Goal: Find specific page/section: Find specific page/section

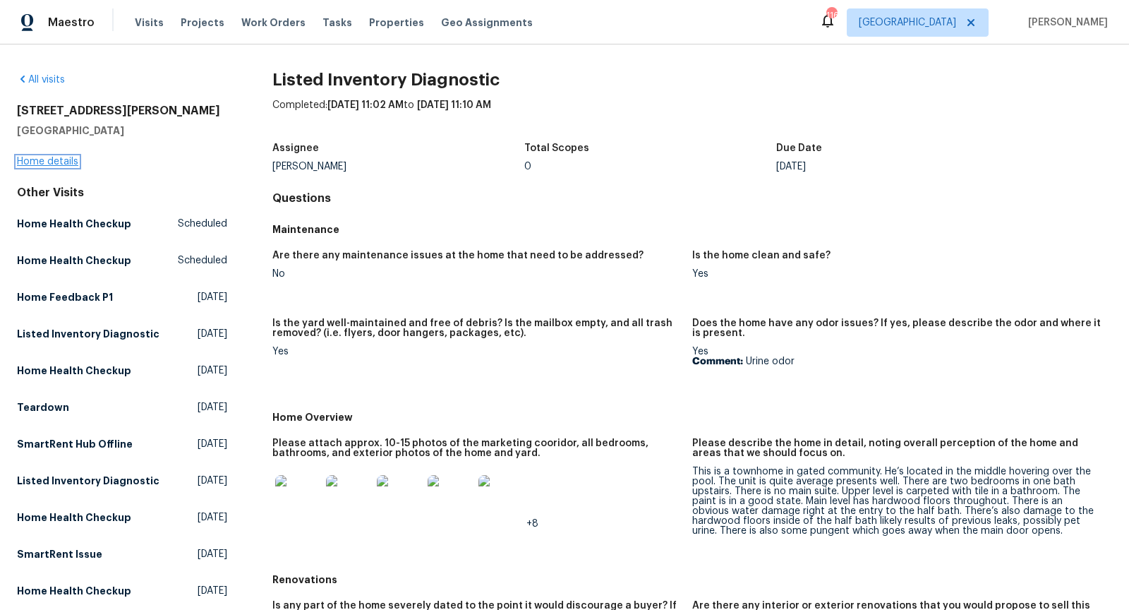
click at [54, 163] on link "Home details" at bounding box center [47, 162] width 61 height 10
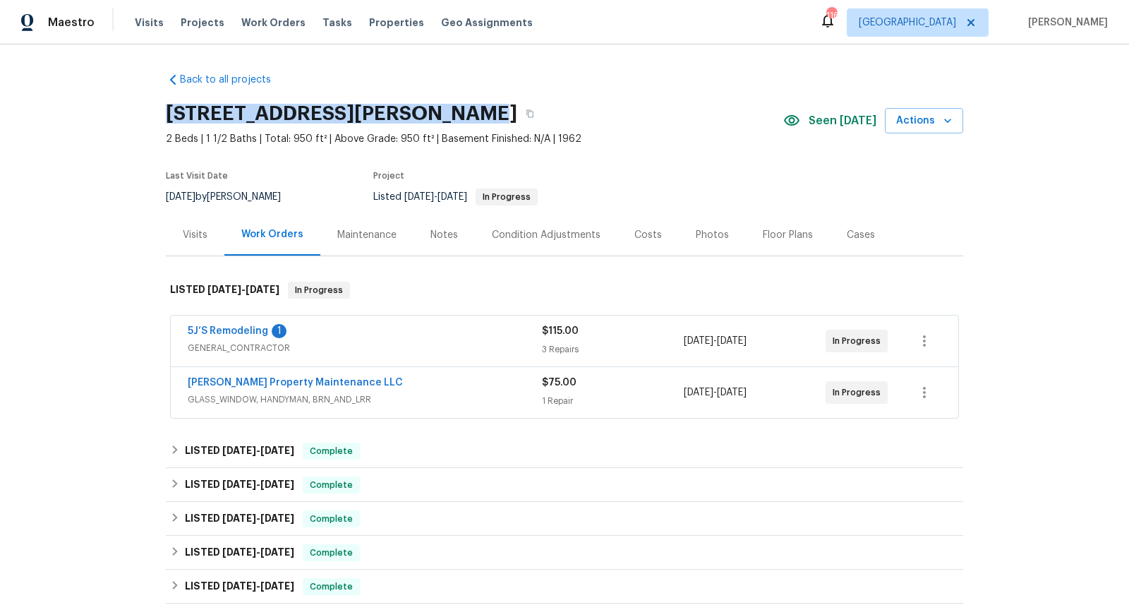
drag, startPoint x: 466, startPoint y: 109, endPoint x: 155, endPoint y: 119, distance: 310.6
click at [155, 119] on div "Back to all projects [STREET_ADDRESS][PERSON_NAME] 2 Beds | 1 1/2 Baths | Total…" at bounding box center [564, 326] width 1129 height 565
copy h2 "[STREET_ADDRESS][PERSON_NAME]"
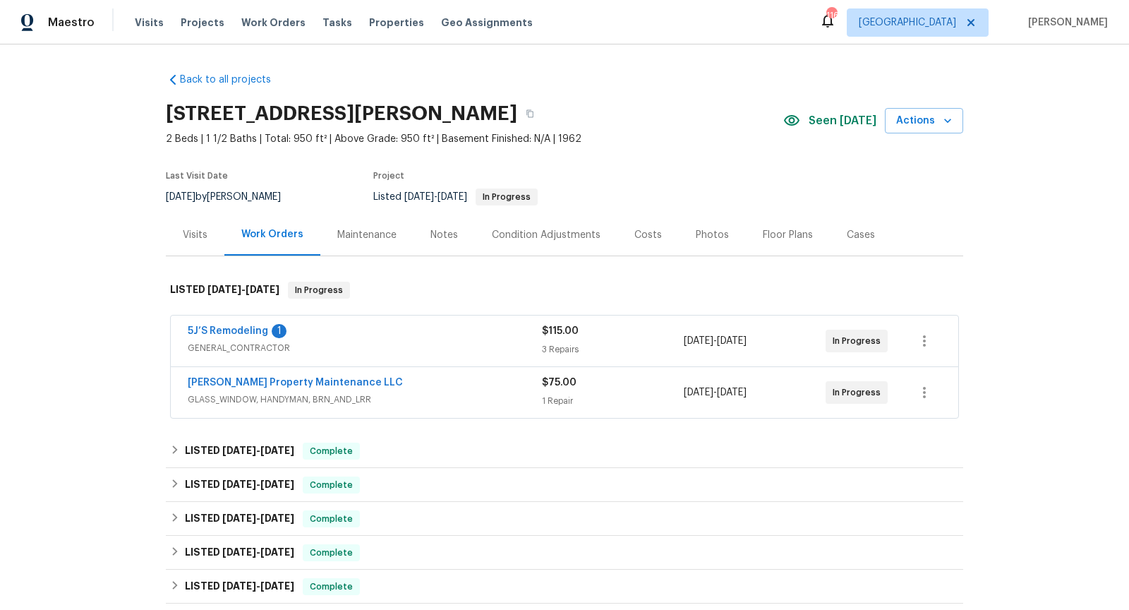
click at [203, 232] on div "Visits" at bounding box center [195, 235] width 25 height 14
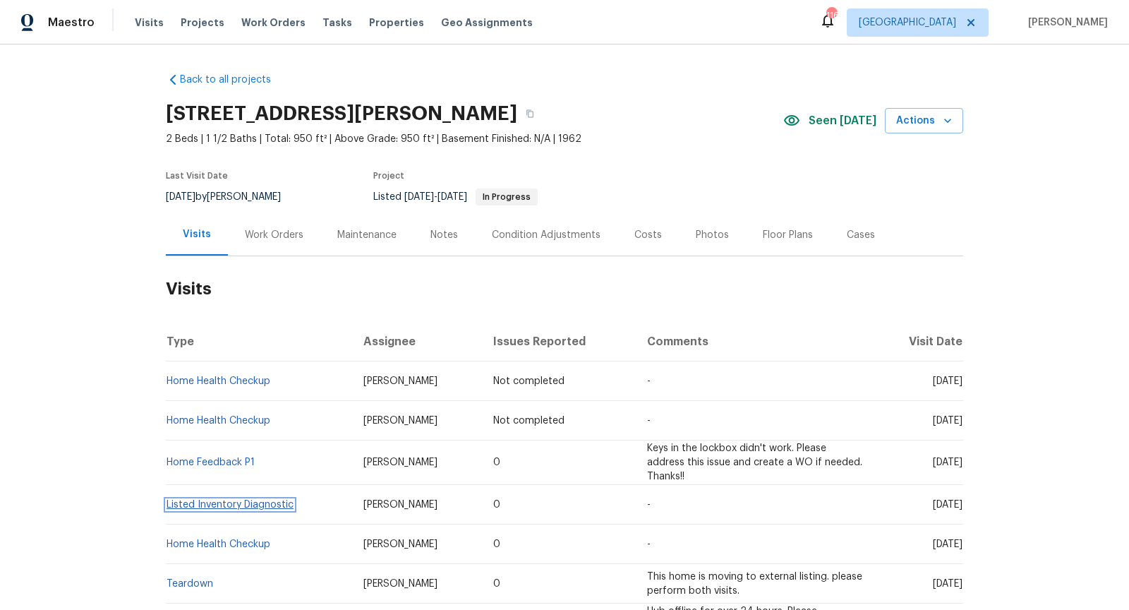
click at [258, 502] on link "Listed Inventory Diagnostic" at bounding box center [230, 505] width 127 height 10
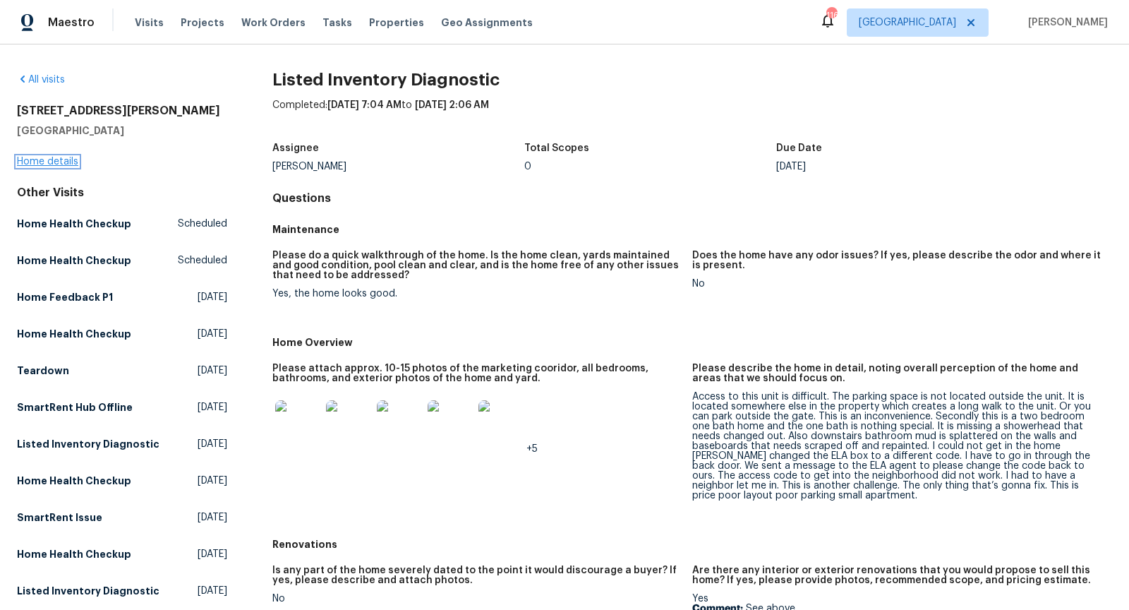
click at [56, 164] on link "Home details" at bounding box center [47, 162] width 61 height 10
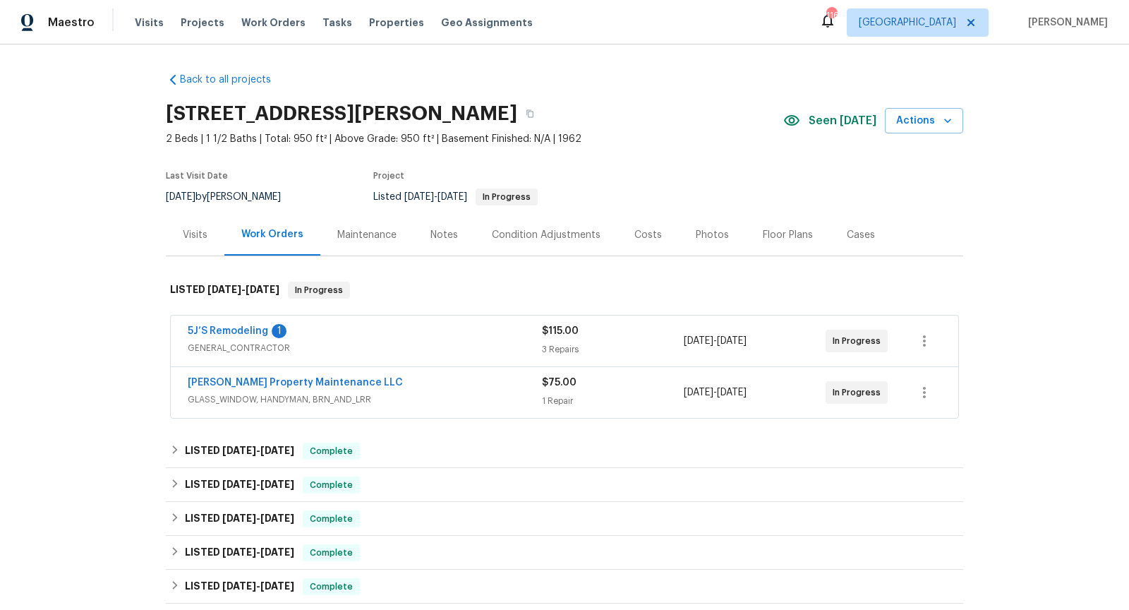
click at [521, 393] on span "GLASS_WINDOW, HANDYMAN, BRN_AND_LRR" at bounding box center [365, 399] width 354 height 14
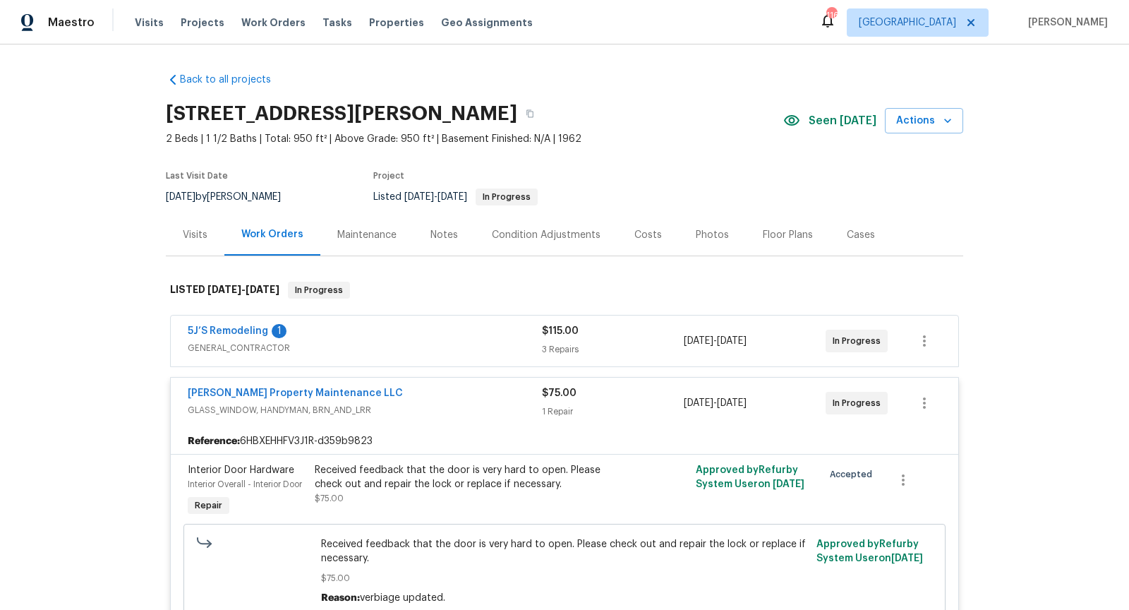
click at [501, 342] on span "GENERAL_CONTRACTOR" at bounding box center [365, 348] width 354 height 14
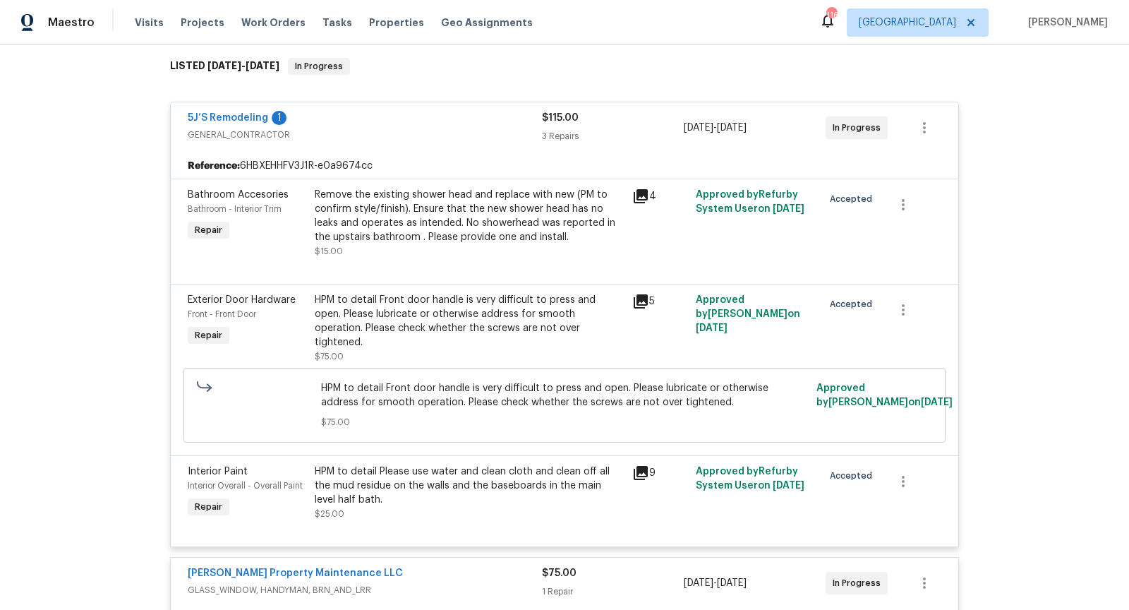
scroll to position [238, 0]
